Goal: Task Accomplishment & Management: Complete application form

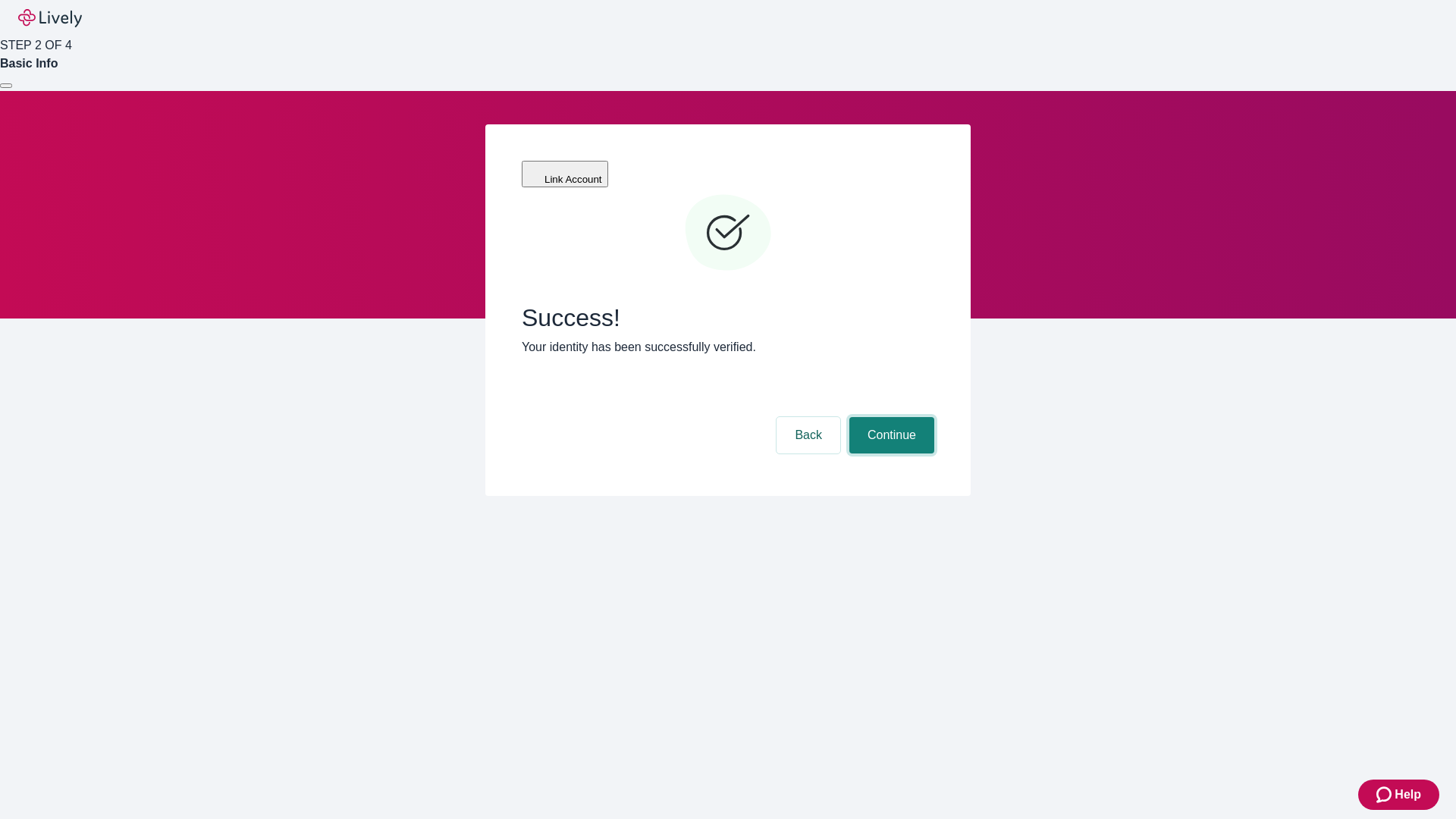
click at [890, 417] on button "Continue" at bounding box center [891, 436] width 85 height 36
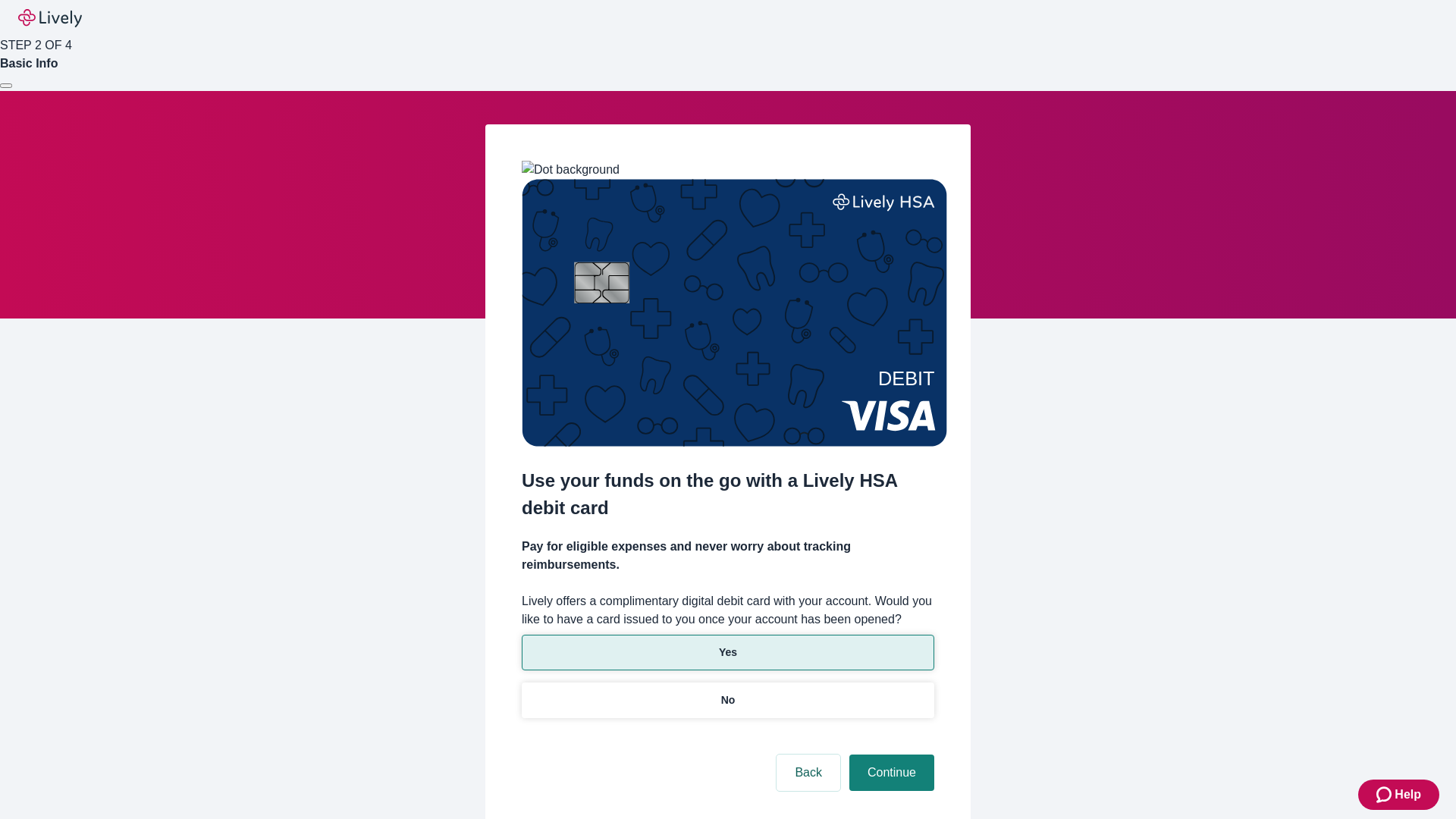
click at [728, 645] on p "Yes" at bounding box center [728, 652] width 18 height 16
click at [890, 755] on button "Continue" at bounding box center [891, 773] width 85 height 36
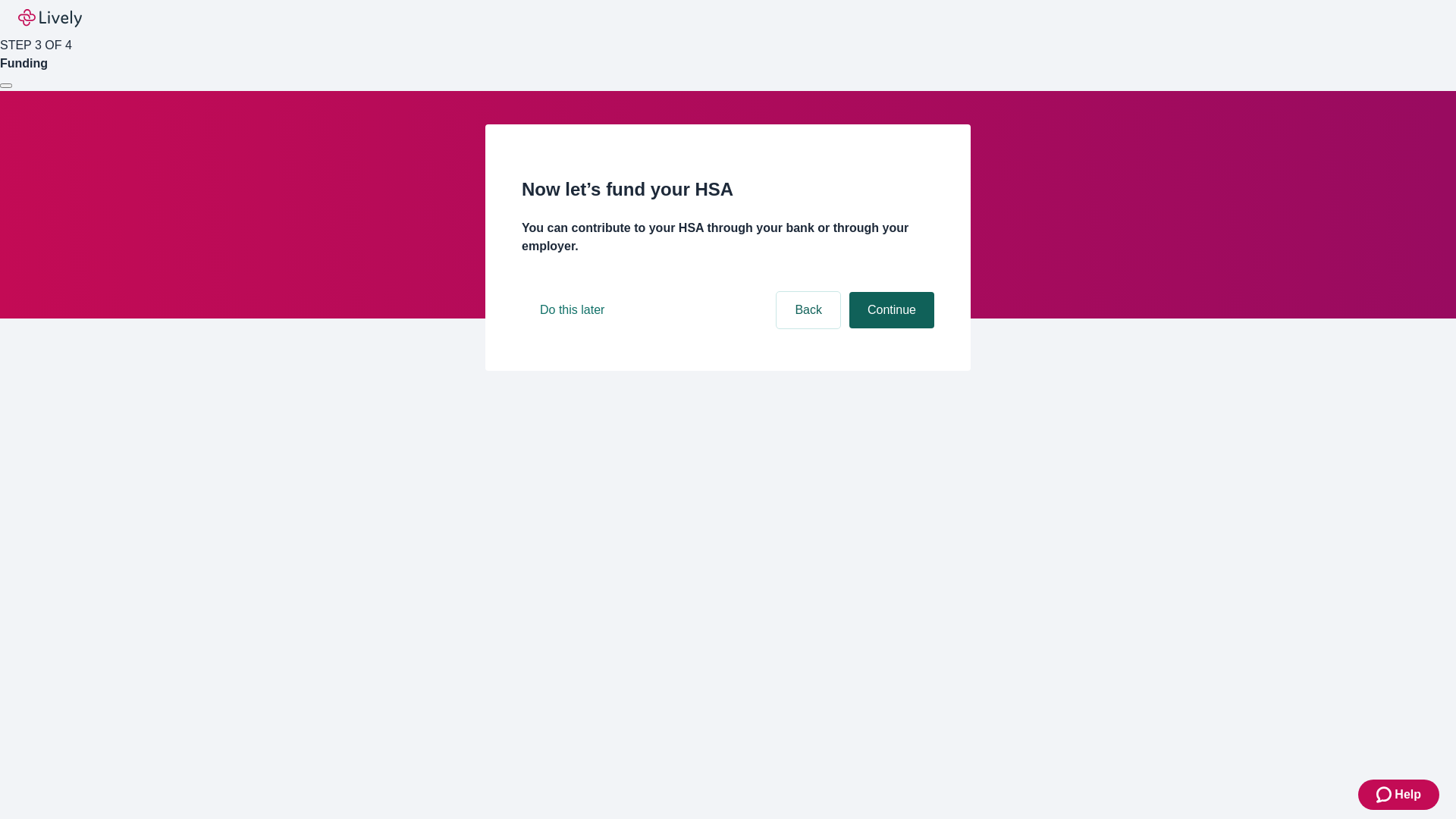
click at [890, 329] on button "Continue" at bounding box center [891, 311] width 85 height 36
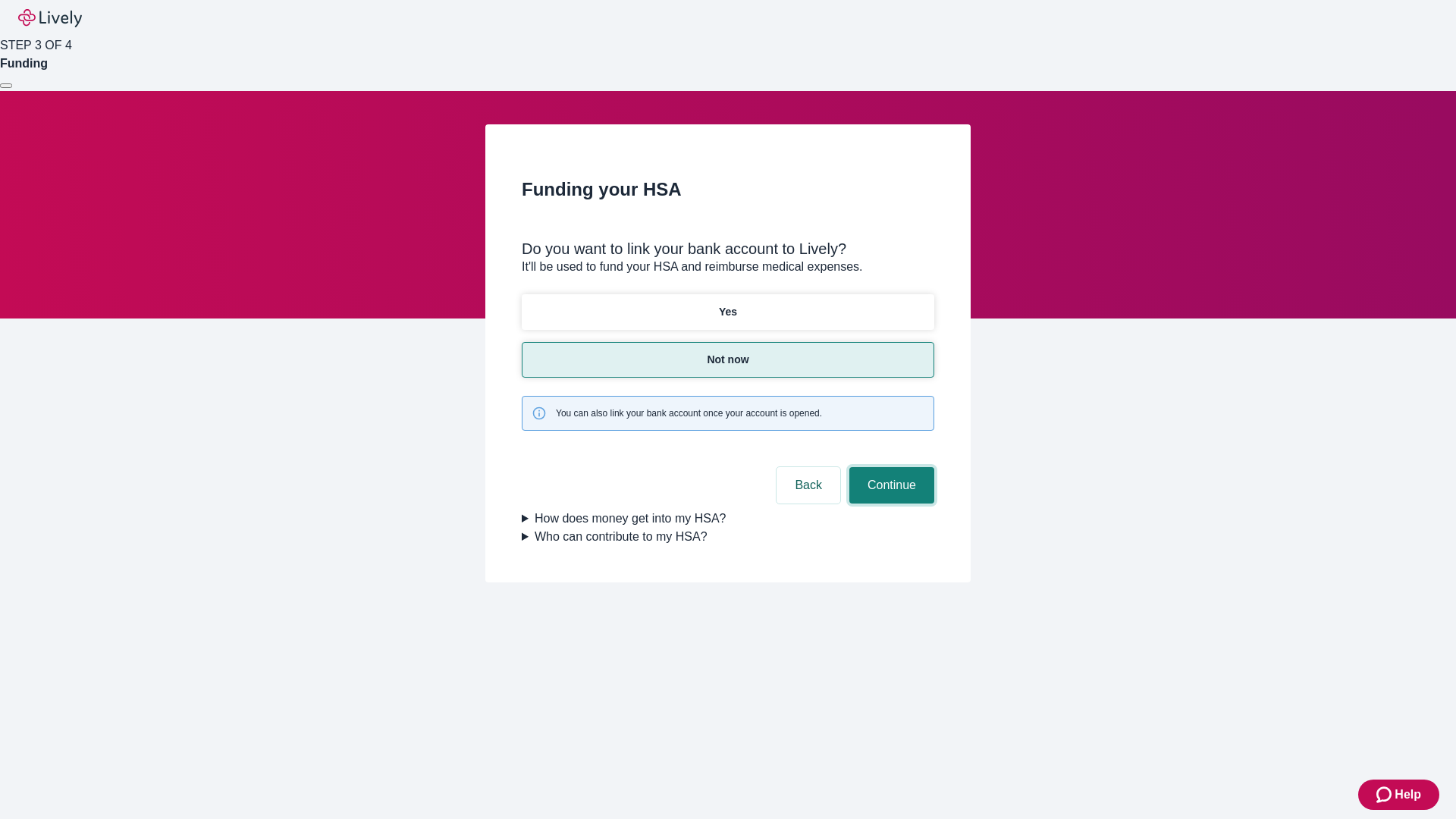
click at [890, 468] on button "Continue" at bounding box center [891, 486] width 85 height 36
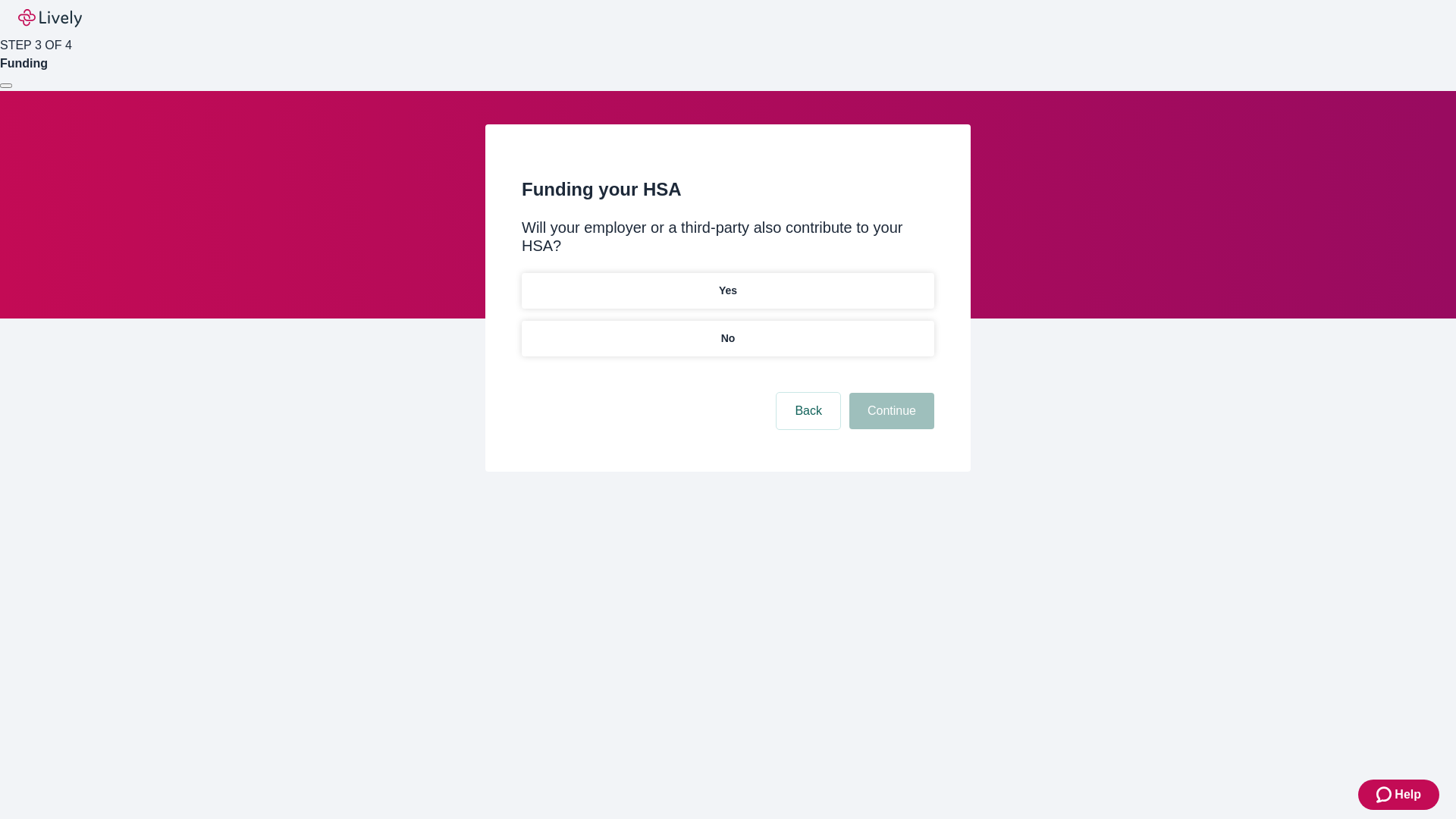
click at [728, 331] on p "No" at bounding box center [728, 338] width 15 height 16
click at [890, 393] on button "Continue" at bounding box center [891, 411] width 85 height 36
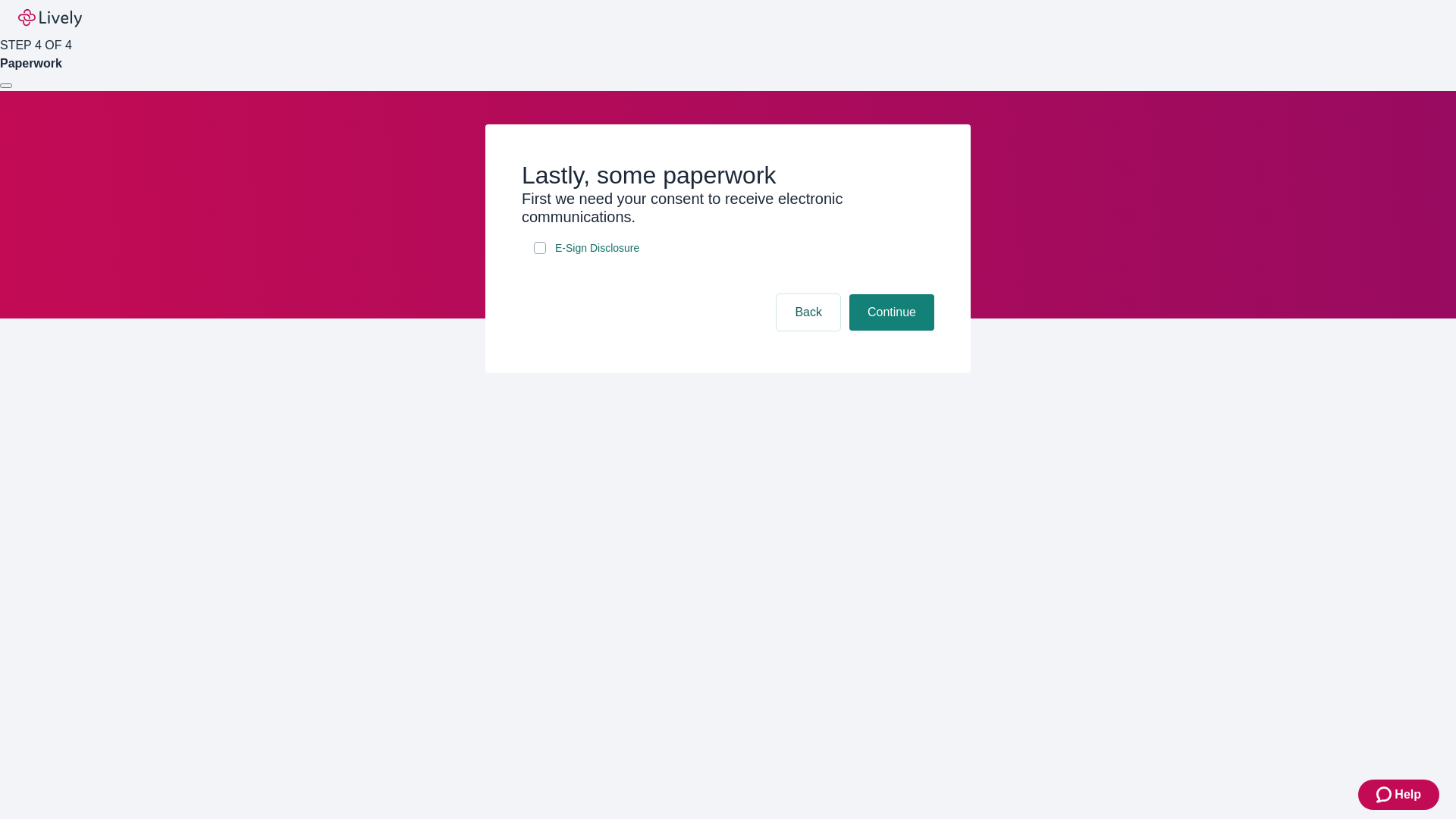
click at [540, 254] on input "E-Sign Disclosure" at bounding box center [540, 248] width 12 height 12
checkbox input "true"
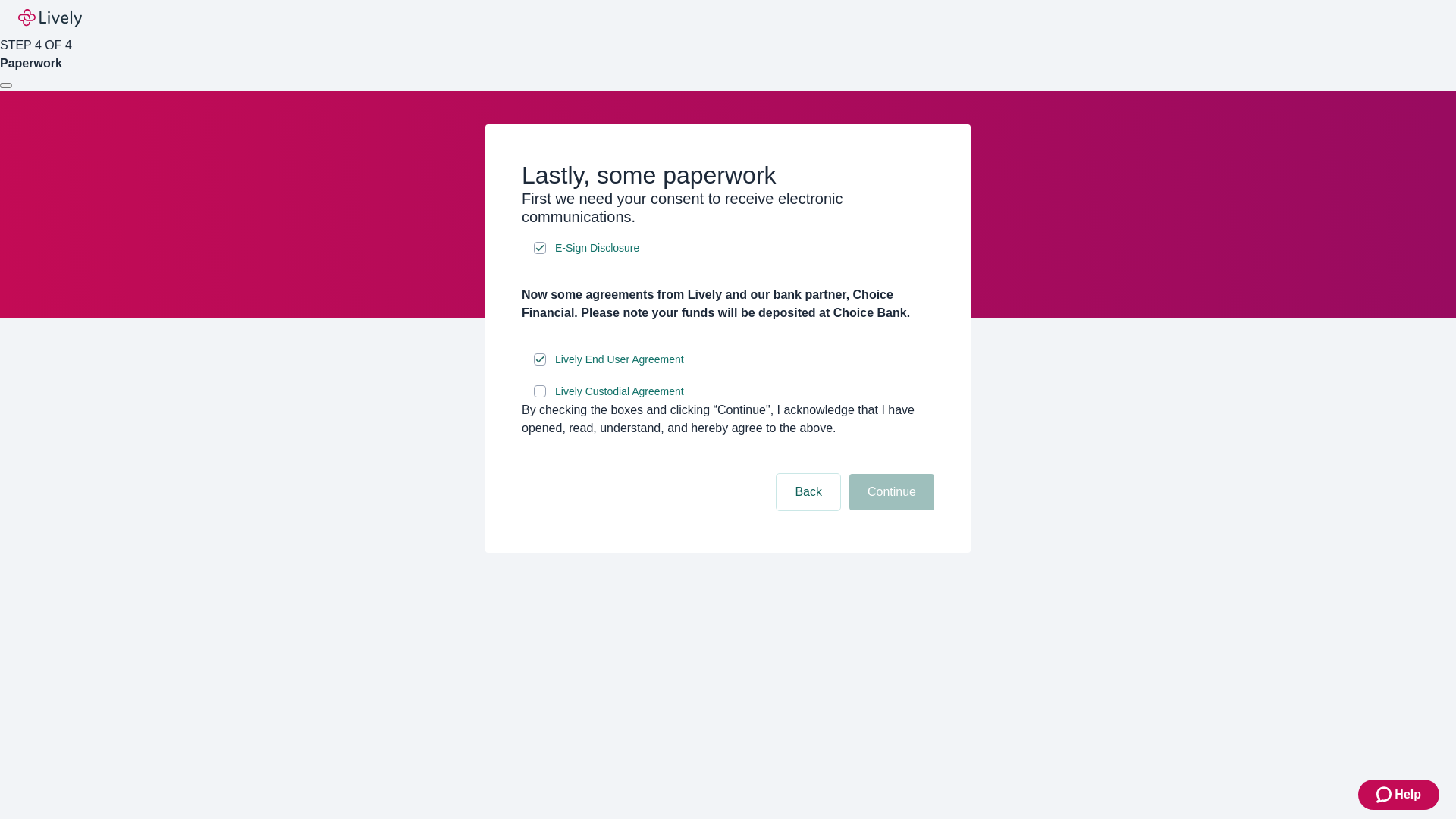
click at [540, 397] on input "Lively Custodial Agreement" at bounding box center [540, 391] width 12 height 12
checkbox input "true"
click at [890, 510] on button "Continue" at bounding box center [891, 493] width 85 height 36
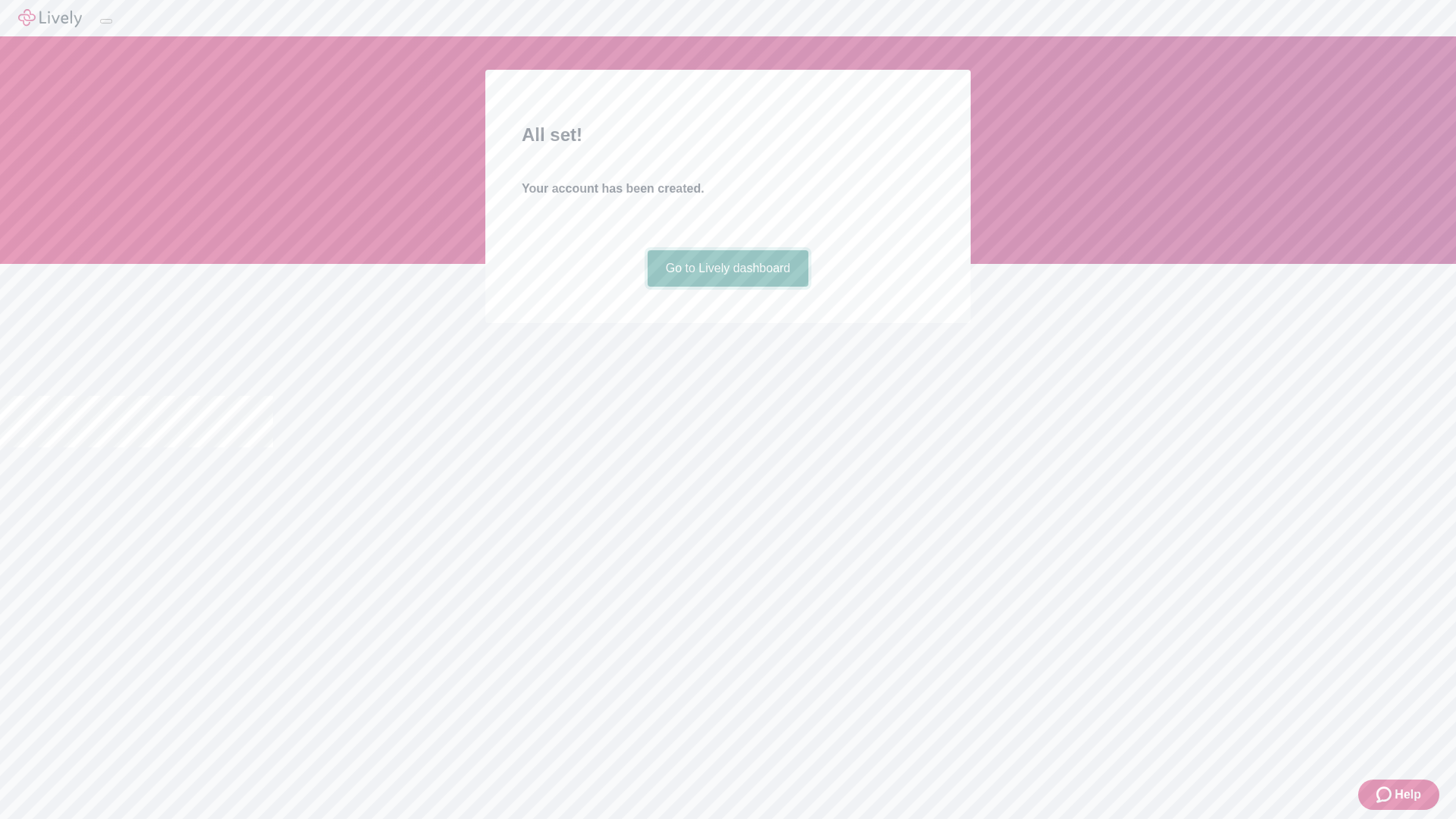
click at [728, 287] on link "Go to Lively dashboard" at bounding box center [728, 269] width 161 height 36
